Goal: Find specific page/section: Find specific page/section

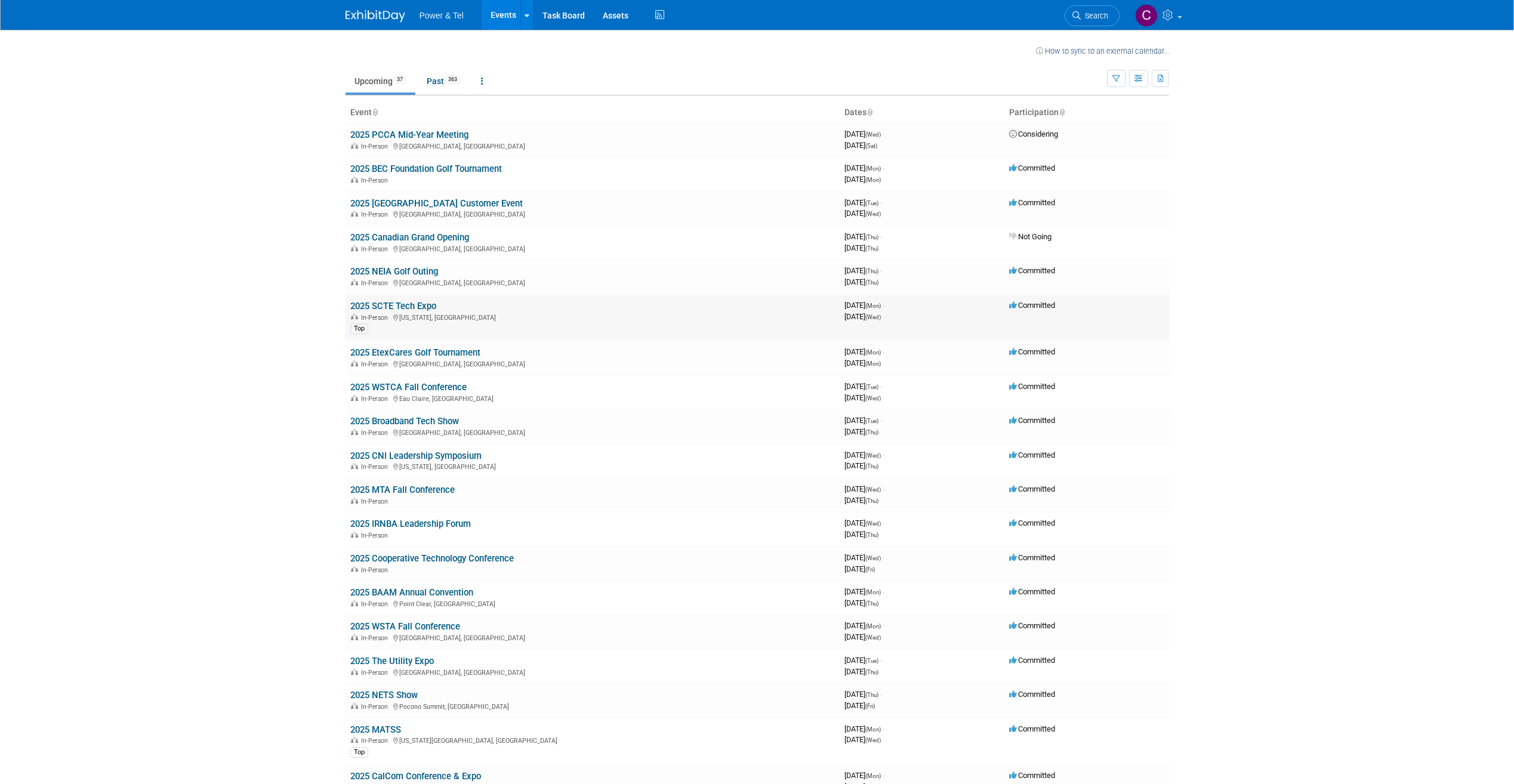
click at [569, 308] on td "2025 SCTE Tech Expo In-Person [US_STATE], [GEOGRAPHIC_DATA] Top" at bounding box center [593, 318] width 494 height 47
click at [371, 306] on link "2025 SCTE Tech Expo" at bounding box center [393, 306] width 86 height 11
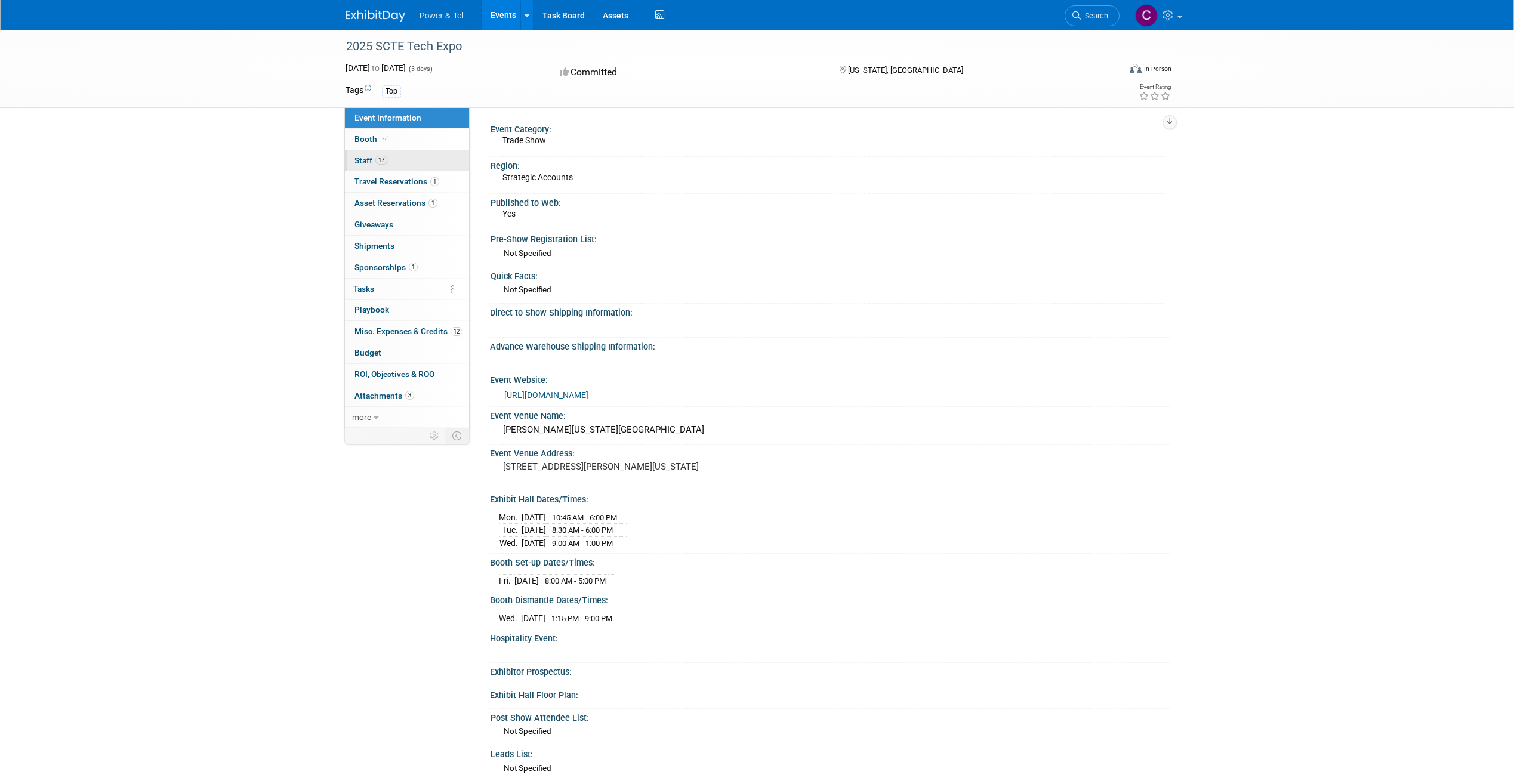
click at [372, 154] on link "17 Staff 17" at bounding box center [407, 160] width 124 height 21
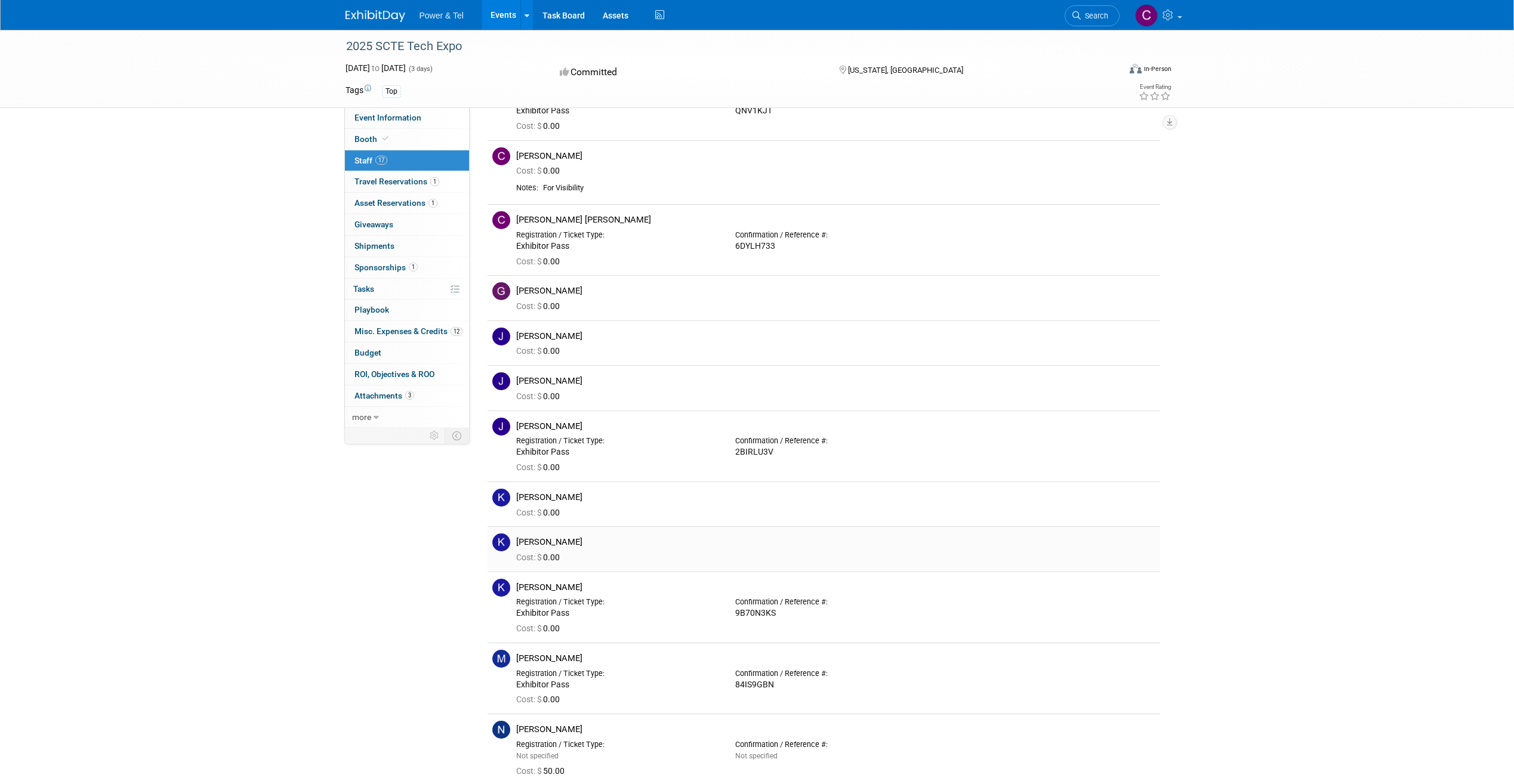
scroll to position [299, 0]
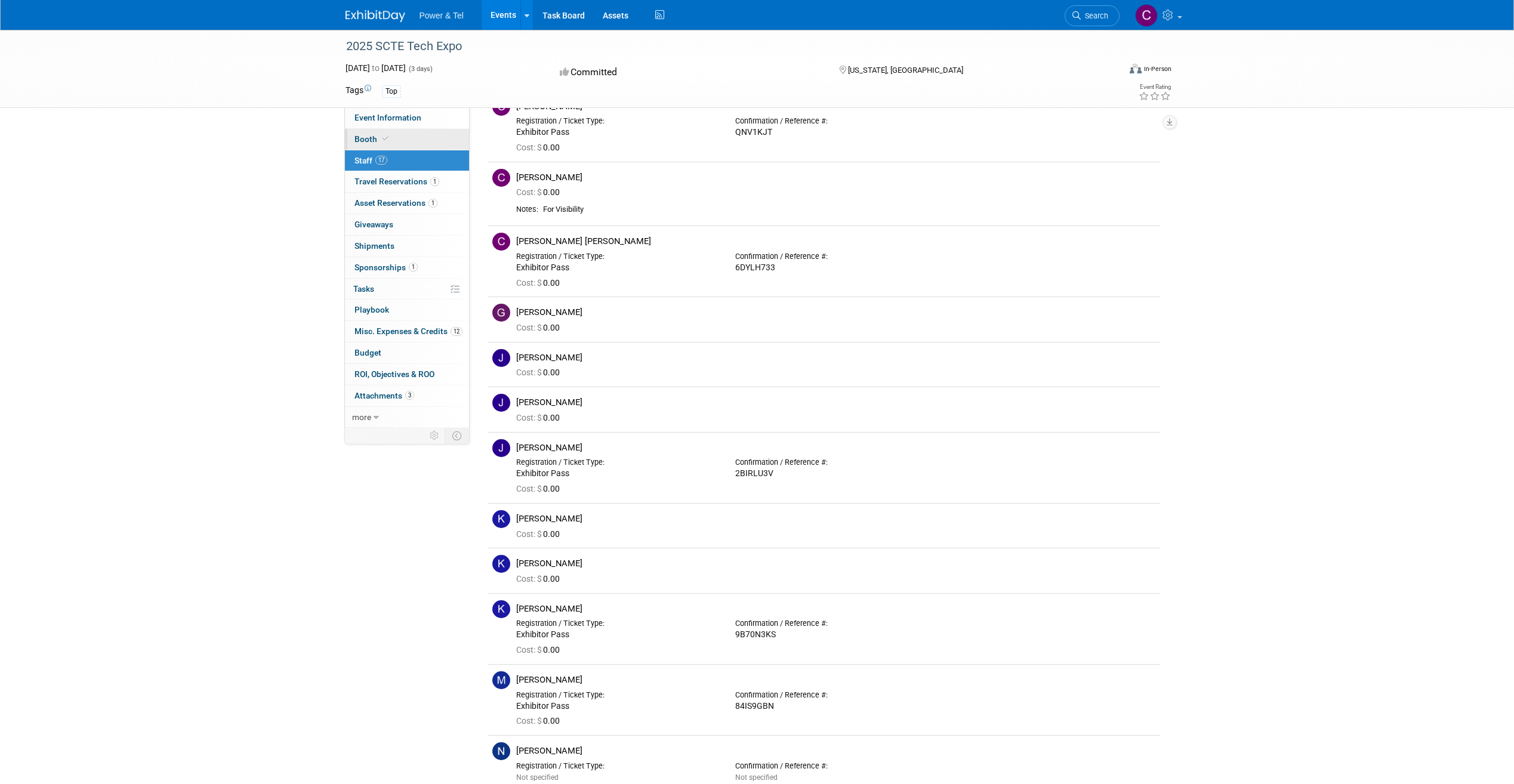
click at [418, 145] on link "Booth" at bounding box center [407, 139] width 124 height 21
